Goal: Task Accomplishment & Management: Use online tool/utility

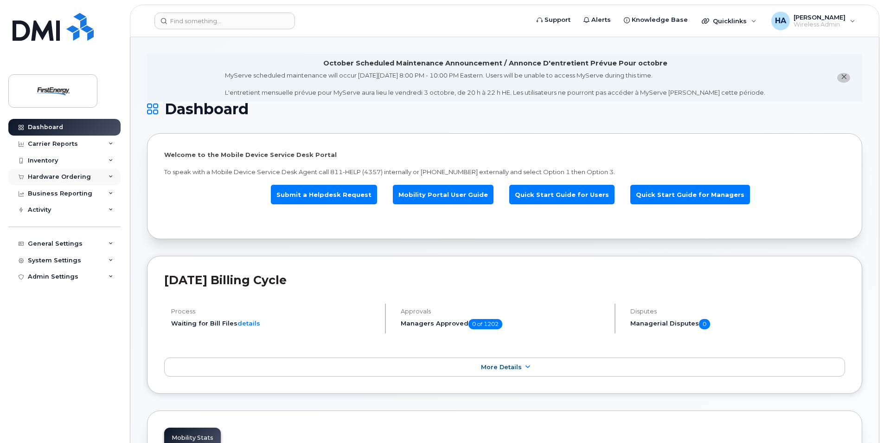
click at [113, 174] on div "Hardware Ordering" at bounding box center [64, 176] width 112 height 17
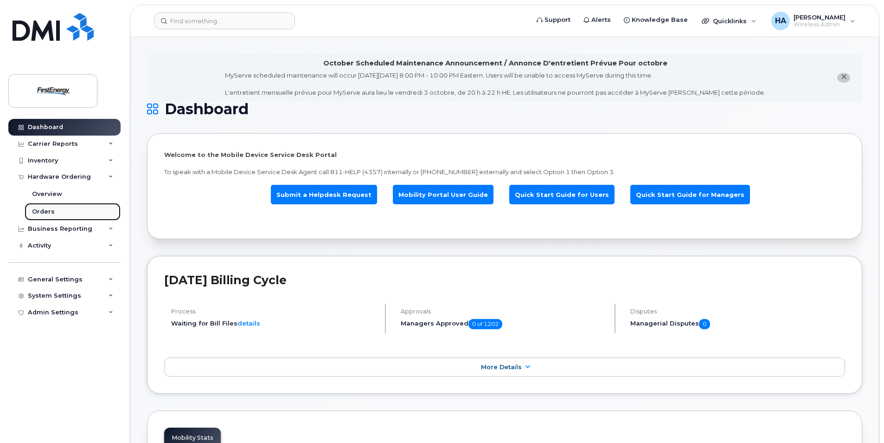
click at [54, 210] on link "Orders" at bounding box center [73, 212] width 96 height 18
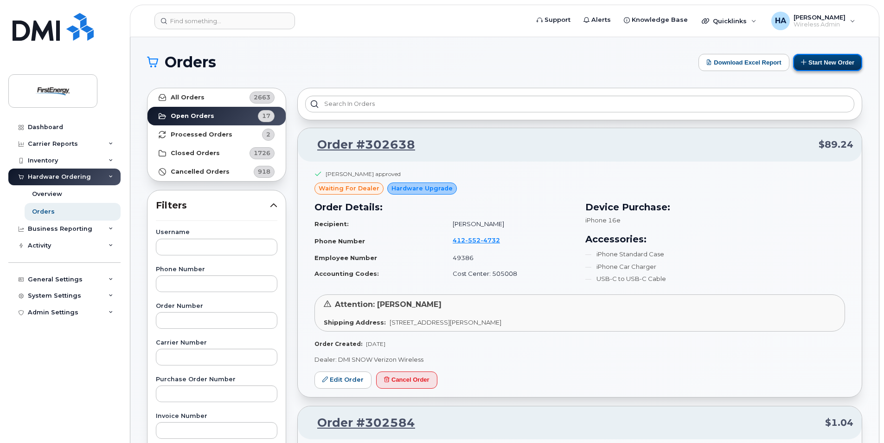
click at [829, 66] on button "Start New Order" at bounding box center [827, 62] width 69 height 17
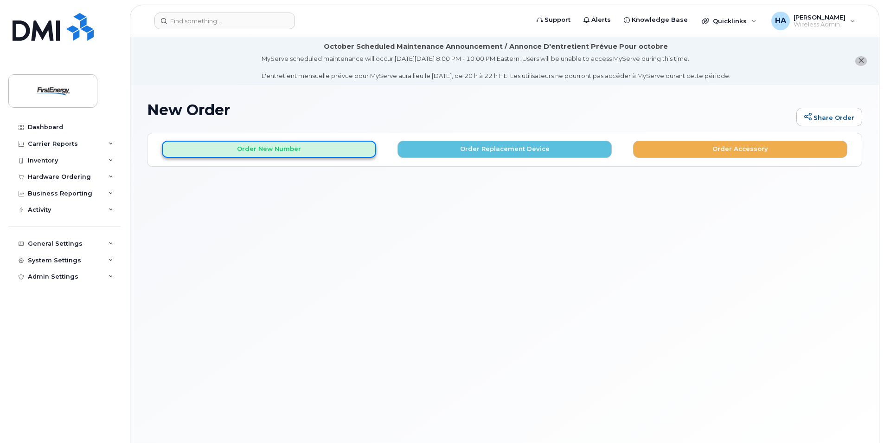
click at [229, 157] on button "Order New Number" at bounding box center [269, 149] width 214 height 17
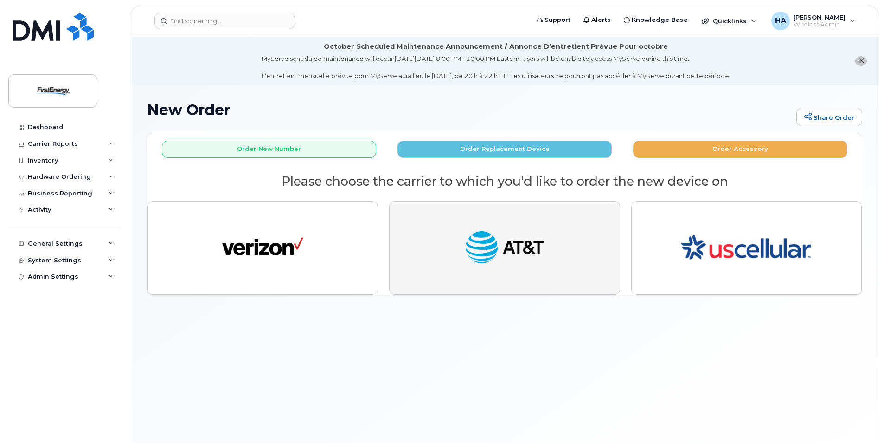
click at [494, 251] on img "button" at bounding box center [504, 248] width 81 height 42
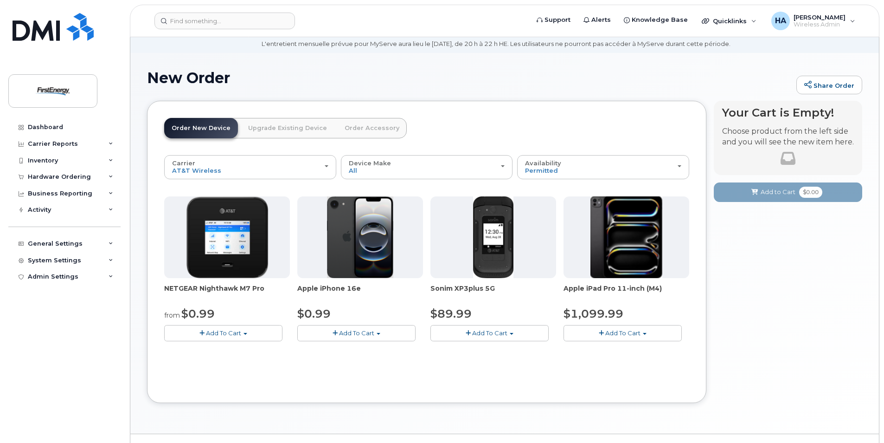
scroll to position [46, 0]
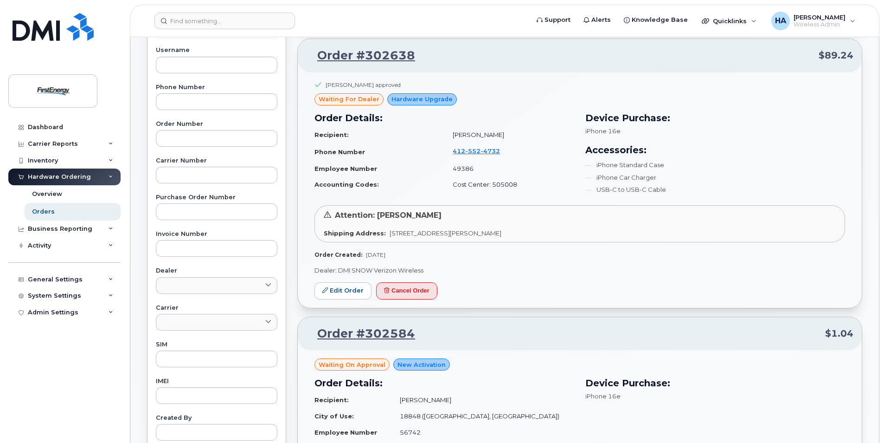
scroll to position [93, 0]
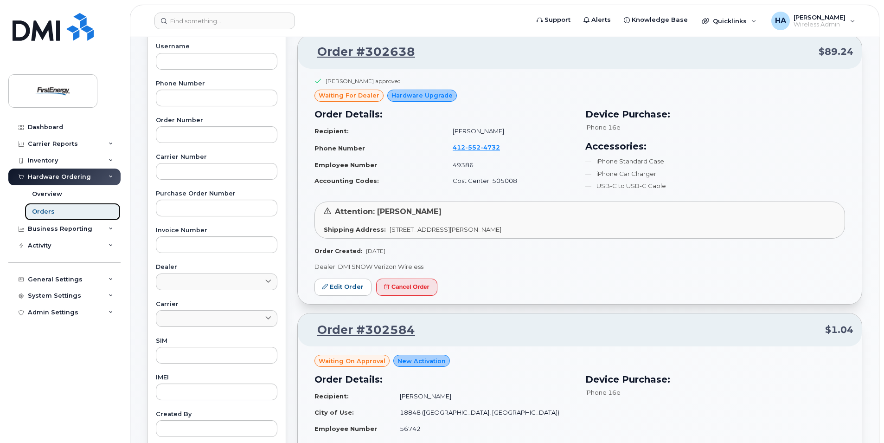
click at [66, 210] on link "Orders" at bounding box center [73, 212] width 96 height 18
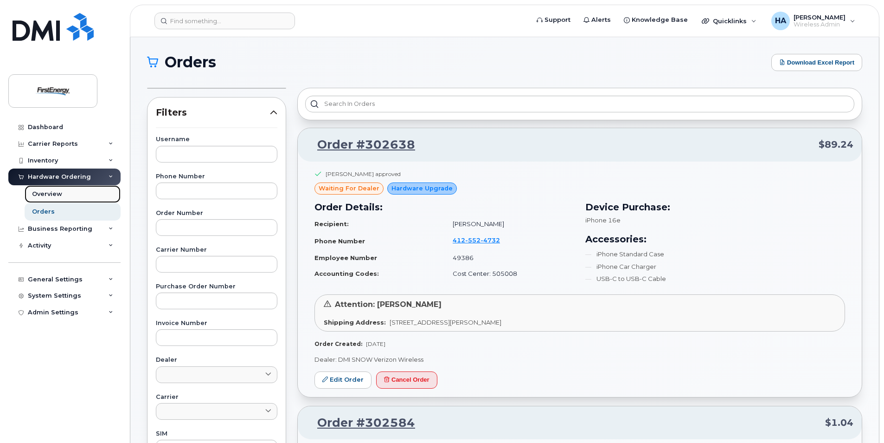
click at [47, 194] on div "Overview" at bounding box center [47, 194] width 30 height 8
click at [493, 222] on td "CAROL PITTAVINO" at bounding box center [509, 224] width 130 height 16
copy td "PITTAVINO"
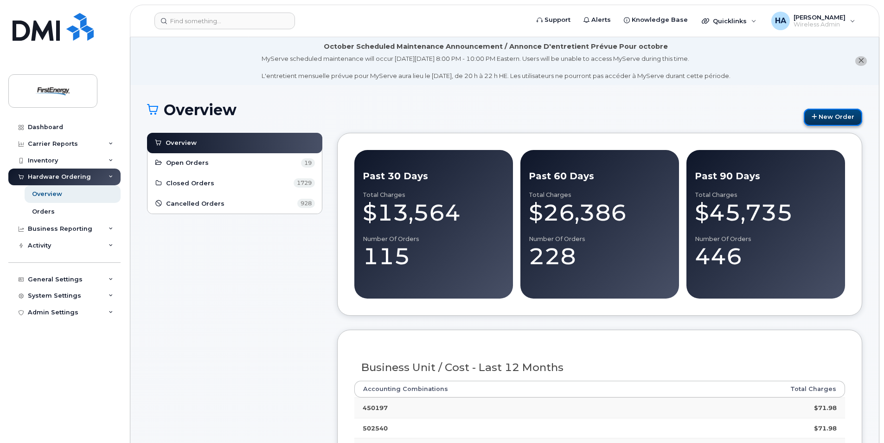
click at [843, 117] on link "New Order" at bounding box center [833, 117] width 58 height 17
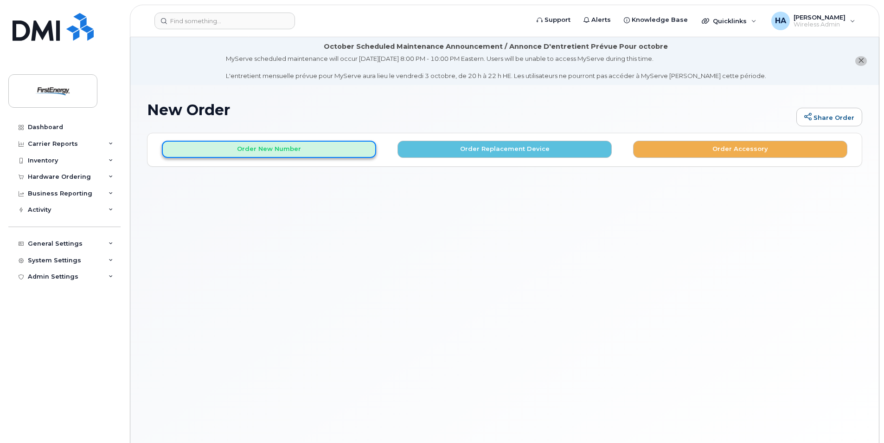
click at [344, 148] on button "Order New Number" at bounding box center [269, 149] width 214 height 17
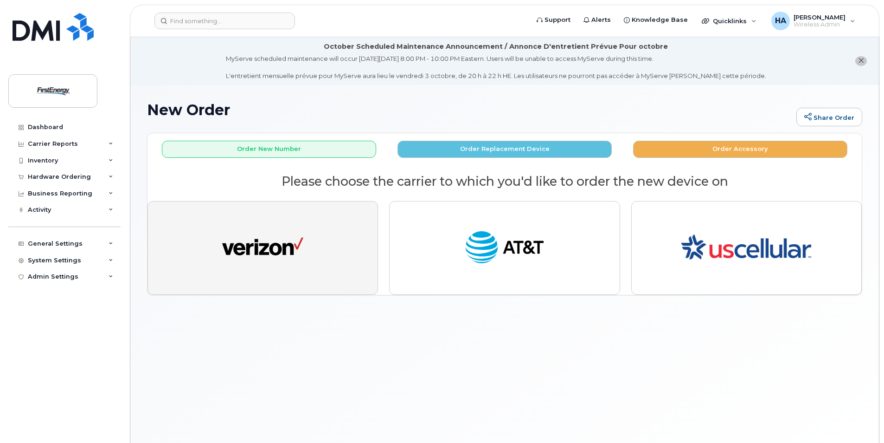
click at [313, 206] on button "button" at bounding box center [263, 248] width 231 height 94
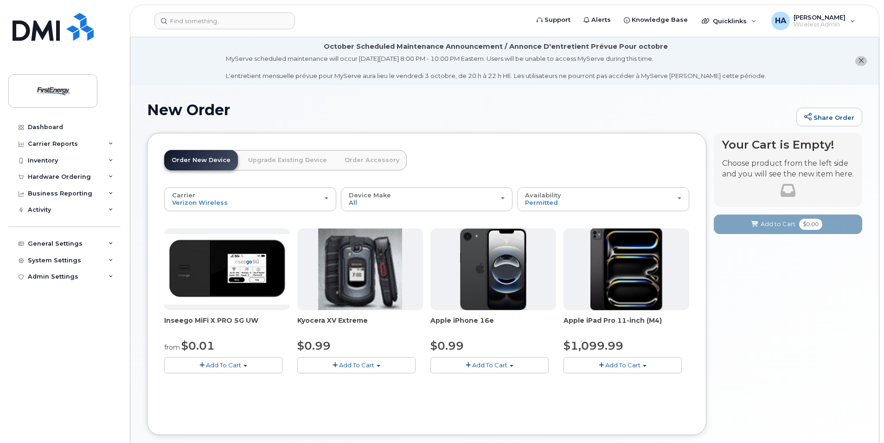
click at [294, 159] on link "Upgrade Existing Device" at bounding box center [288, 160] width 94 height 20
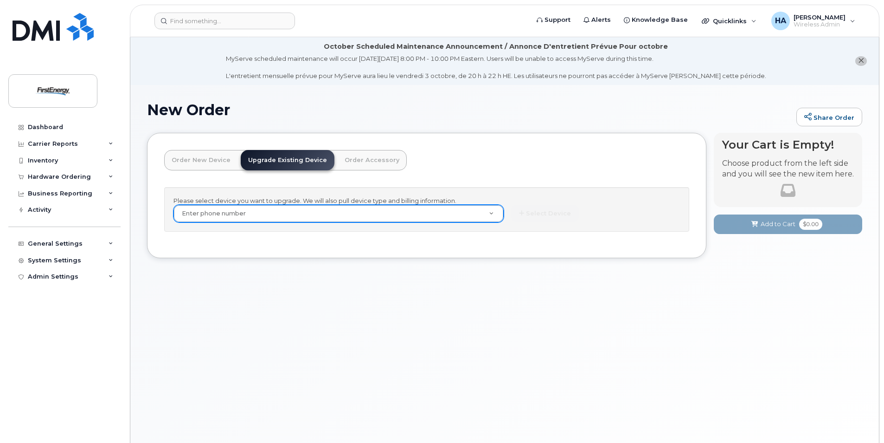
click at [200, 161] on link "Order New Device" at bounding box center [201, 160] width 74 height 20
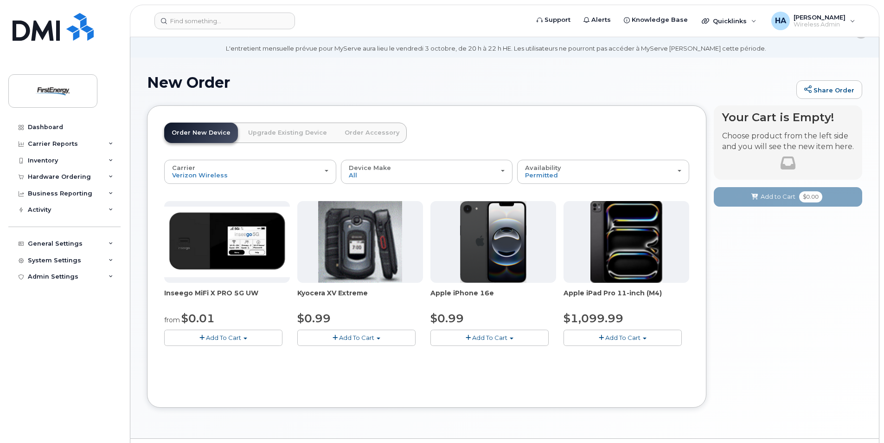
scroll to position [52, 0]
